Goal: Transaction & Acquisition: Purchase product/service

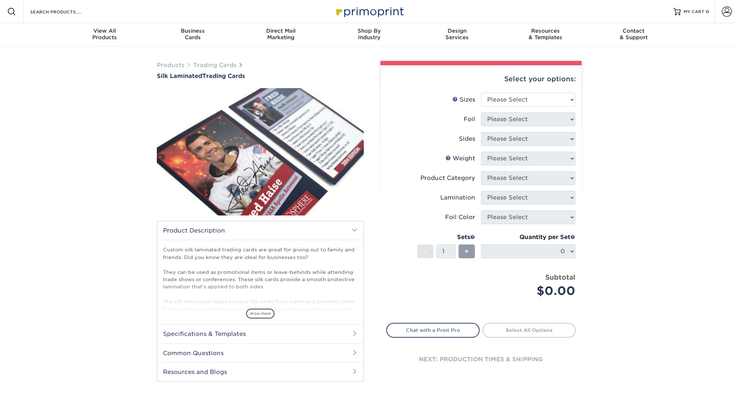
click at [481, 93] on select "Please Select 2.5" x 3.5"" at bounding box center [528, 100] width 94 height 14
click at [570, 98] on select "Please Select 2.5" x 3.5"" at bounding box center [528, 100] width 94 height 14
select select "2.50x3.50"
click at [481, 93] on select "Please Select 2.5" x 3.5"" at bounding box center [528, 100] width 94 height 14
click at [570, 120] on select "Please Select No Yes" at bounding box center [528, 119] width 94 height 14
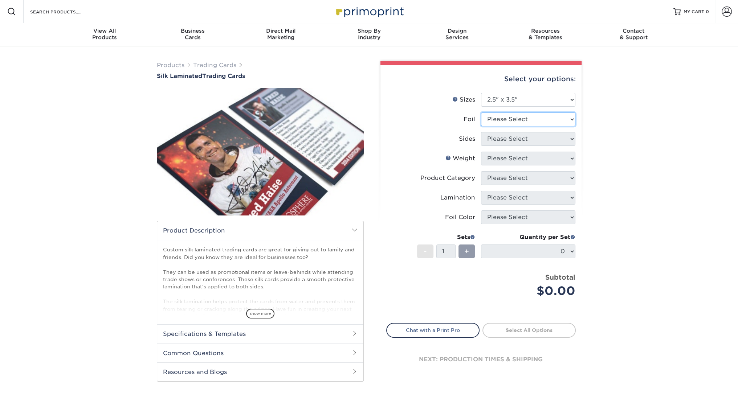
select select "0"
click at [481, 112] on select "Please Select No Yes" at bounding box center [528, 119] width 94 height 14
click at [552, 142] on select "Please Select Print Both Sides Print Front Only" at bounding box center [528, 139] width 94 height 14
select select "13abbda7-1d64-4f25-8bb2-c179b224825d"
click at [481, 132] on select "Please Select Print Both Sides Print Front Only" at bounding box center [528, 139] width 94 height 14
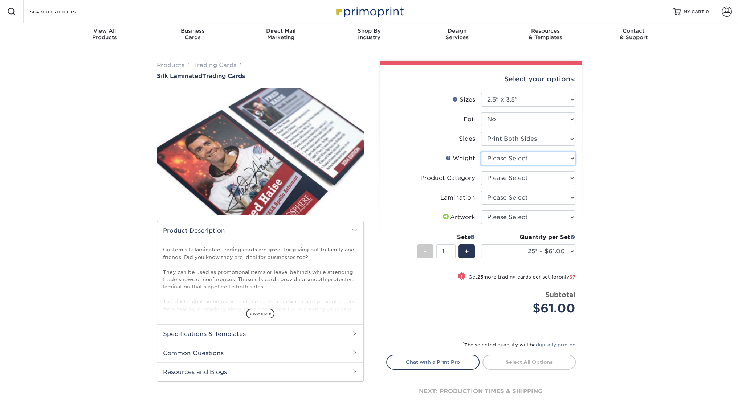
click at [566, 157] on select "Please Select 16PT" at bounding box center [528, 159] width 94 height 14
select select "16PT"
click at [481, 152] on select "Please Select 16PT" at bounding box center [528, 159] width 94 height 14
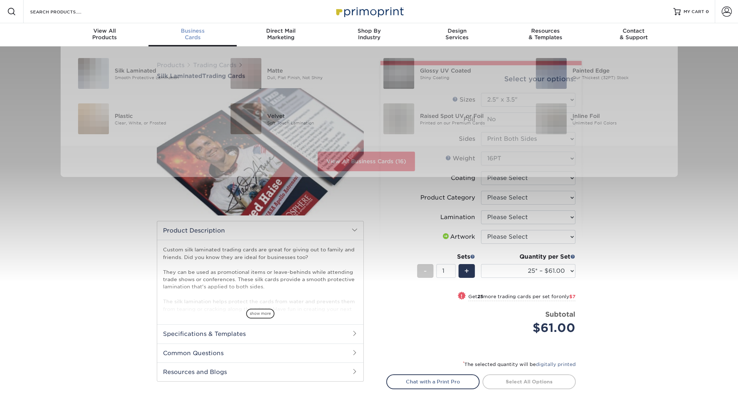
click at [192, 30] on span "Business" at bounding box center [192, 31] width 88 height 7
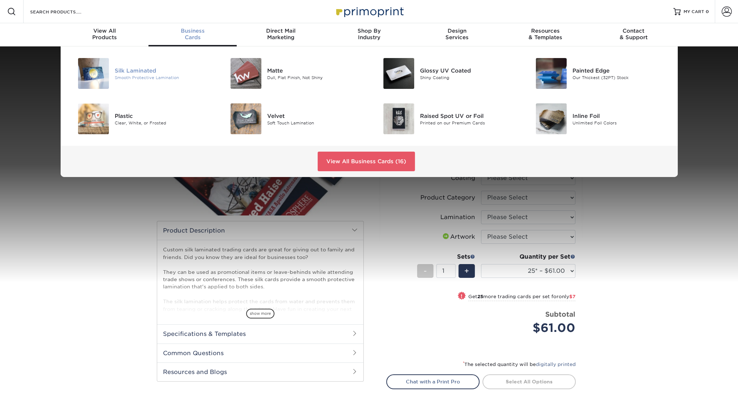
click at [122, 73] on div "Silk Laminated" at bounding box center [163, 70] width 96 height 8
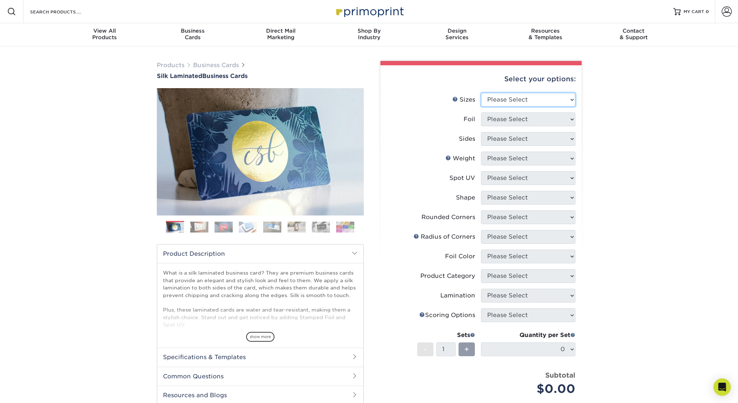
click at [562, 95] on select "Please Select 1.5" x 3.5" - Mini 1.75" x 3.5" - Mini 2" x 2" - Square 2" x 3" -…" at bounding box center [528, 100] width 94 height 14
select select "2.00x3.50"
click at [481, 93] on select "Please Select 1.5" x 3.5" - Mini 1.75" x 3.5" - Mini 2" x 2" - Square 2" x 3" -…" at bounding box center [528, 100] width 94 height 14
click at [559, 116] on select "Please Select Yes No" at bounding box center [528, 119] width 94 height 14
select select "0"
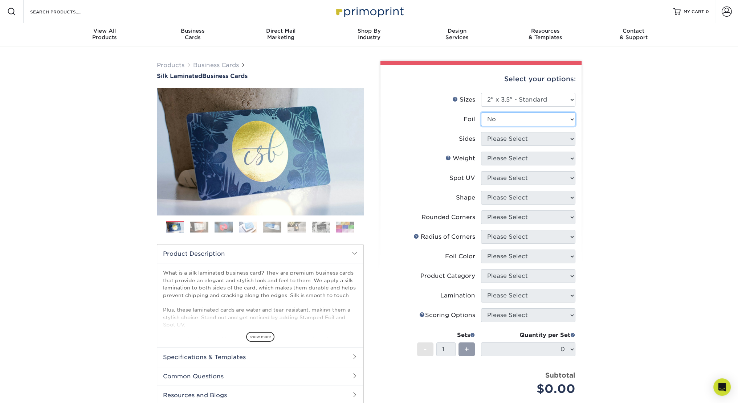
click at [481, 112] on select "Please Select Yes No" at bounding box center [528, 119] width 94 height 14
click at [545, 139] on select "Please Select Print Both Sides Print Front Only" at bounding box center [528, 139] width 94 height 14
select select "13abbda7-1d64-4f25-8bb2-c179b224825d"
click at [481, 132] on select "Please Select Print Both Sides Print Front Only" at bounding box center [528, 139] width 94 height 14
click at [551, 155] on select "Please Select 16PT" at bounding box center [528, 159] width 94 height 14
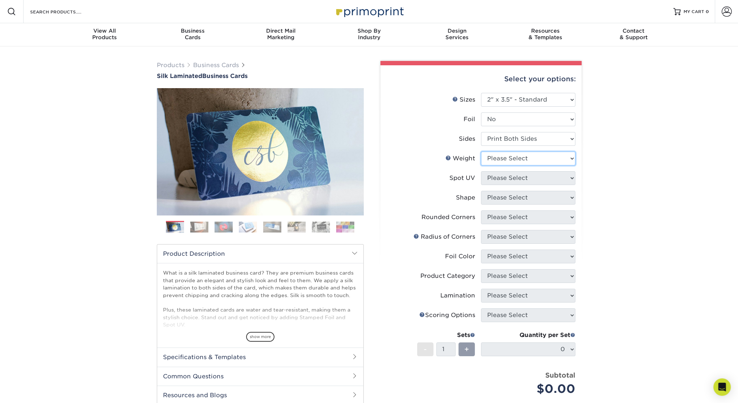
select select "16PT"
click at [481, 152] on select "Please Select 16PT" at bounding box center [528, 159] width 94 height 14
click at [546, 178] on select "Please Select No Spot UV Front and Back (Both Sides) Front Only Back Only" at bounding box center [528, 178] width 94 height 14
select select "3"
click at [481, 171] on select "Please Select No Spot UV Front and Back (Both Sides) Front Only Back Only" at bounding box center [528, 178] width 94 height 14
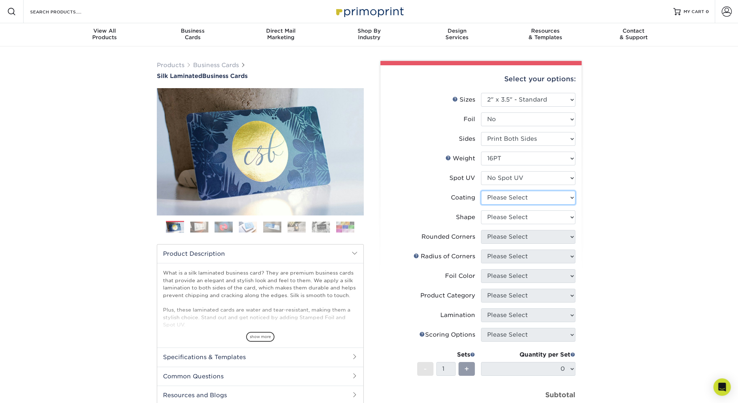
click at [549, 197] on select at bounding box center [528, 198] width 94 height 14
select select "3e7618de-abca-4bda-9f97-8b9129e913d8"
click at [481, 191] on select at bounding box center [528, 198] width 94 height 14
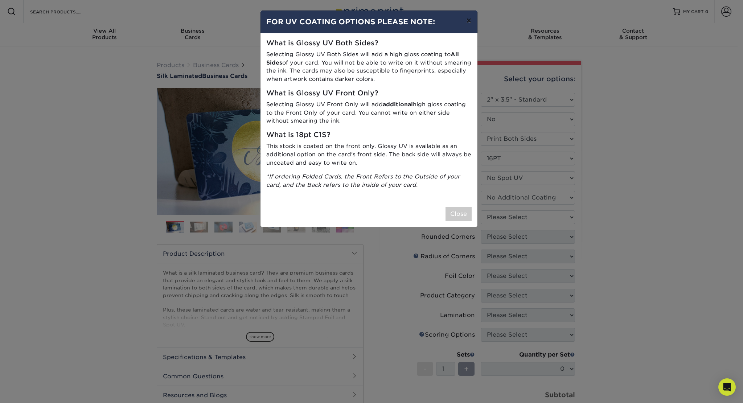
click at [470, 21] on button "×" at bounding box center [469, 21] width 17 height 20
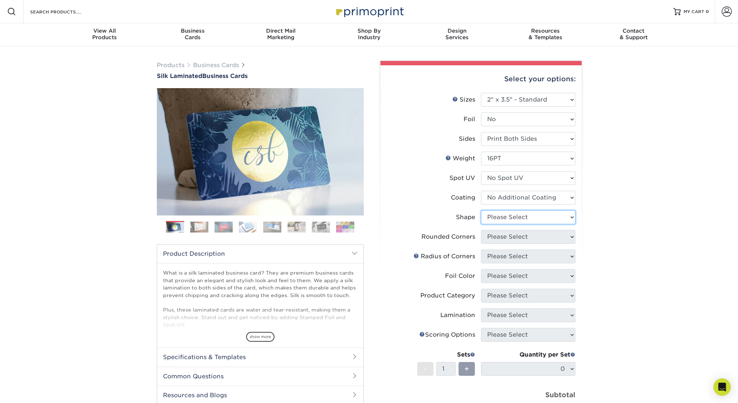
click at [547, 217] on select "Please Select Standard Oval" at bounding box center [528, 217] width 94 height 14
select select "standard"
click at [481, 210] on select "Please Select Standard Oval" at bounding box center [528, 217] width 94 height 14
click at [548, 234] on select "Please Select Yes - Round 2 Corners Yes - Round 4 Corners No" at bounding box center [528, 237] width 94 height 14
select select "7672df9e-0e0a-464d-8e1f-920c575e4da3"
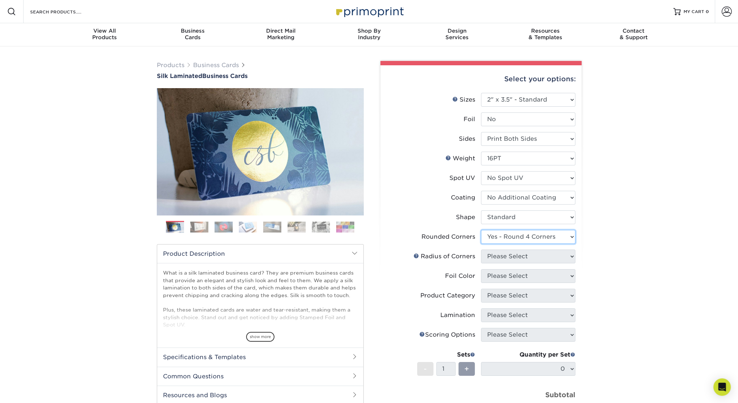
click at [481, 230] on select "Please Select Yes - Round 2 Corners Yes - Round 4 Corners No" at bounding box center [528, 237] width 94 height 14
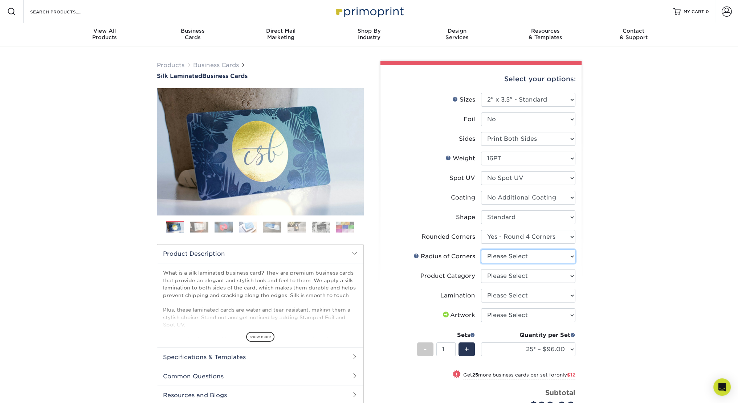
click at [566, 257] on select "Please Select Rounded 1/8" Rounded 1/4"" at bounding box center [528, 257] width 94 height 14
select select "589680c7-ee9a-431b-9d12-d7aeb1386a97"
click at [481, 250] on select "Please Select Rounded 1/8" Rounded 1/4"" at bounding box center [528, 257] width 94 height 14
click at [555, 275] on select "Please Select Business Cards" at bounding box center [528, 276] width 94 height 14
select select "3b5148f1-0588-4f88-a218-97bcfdce65c1"
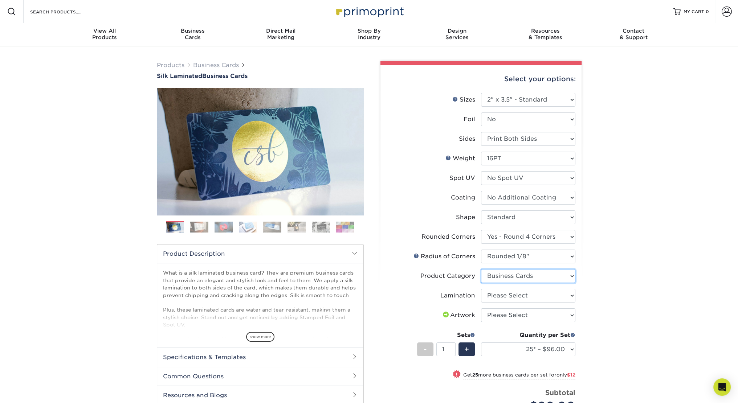
click at [481, 269] on select "Please Select Business Cards" at bounding box center [528, 276] width 94 height 14
click at [553, 295] on select "Please Select Silk" at bounding box center [528, 296] width 94 height 14
select select "ccacb42f-45f7-42d3-bbd3-7c8421cf37f0"
click at [481, 289] on select "Please Select Silk" at bounding box center [528, 296] width 94 height 14
click at [545, 312] on select "Please Select I will upload files I need a design - $100" at bounding box center [528, 315] width 94 height 14
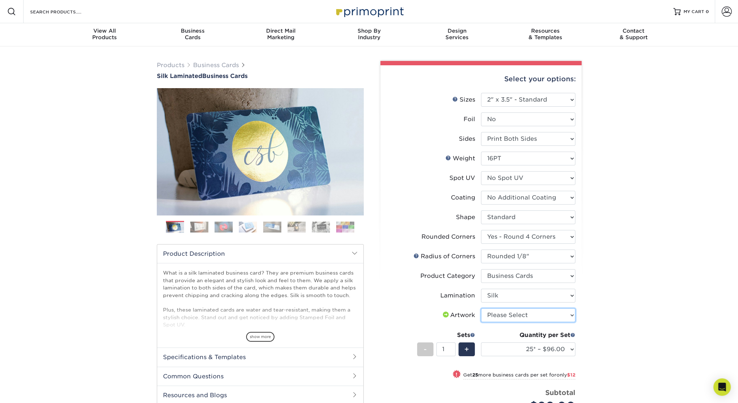
select select "upload"
click at [481, 308] on select "Please Select I will upload files I need a design - $100" at bounding box center [528, 315] width 94 height 14
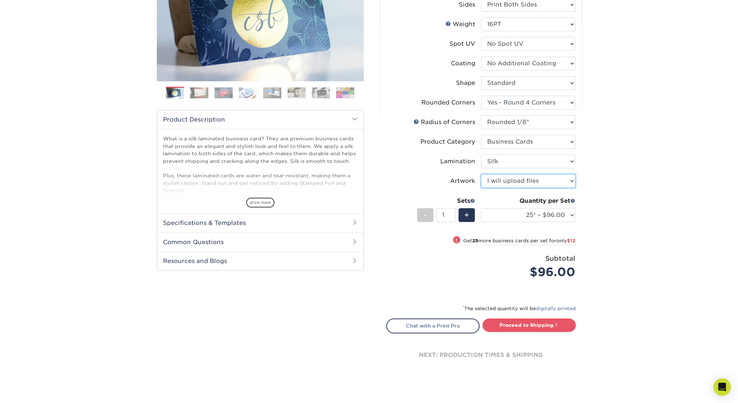
scroll to position [181, 0]
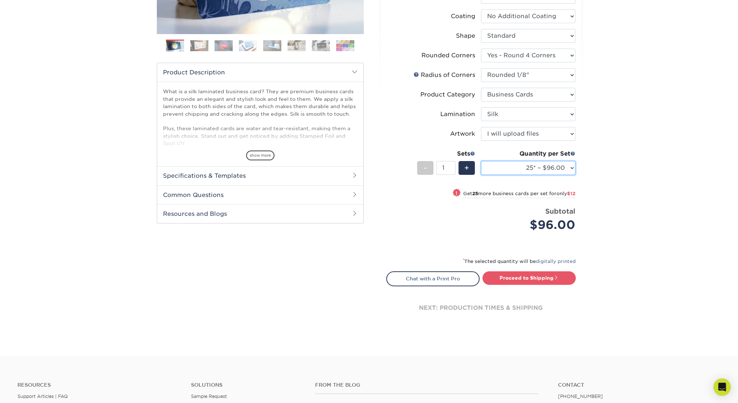
click at [569, 168] on select "25* – $96.00 50* – $108.00 75* – $120.00 100* – $128.00 250* – $136.00 500 – $1…" at bounding box center [528, 168] width 94 height 14
select select "1000 – $156.00"
click at [481, 161] on select "25* – $96.00 50* – $108.00 75* – $120.00 100* – $128.00 250* – $136.00 500 – $1…" at bounding box center [528, 168] width 94 height 14
